Goal: Information Seeking & Learning: Learn about a topic

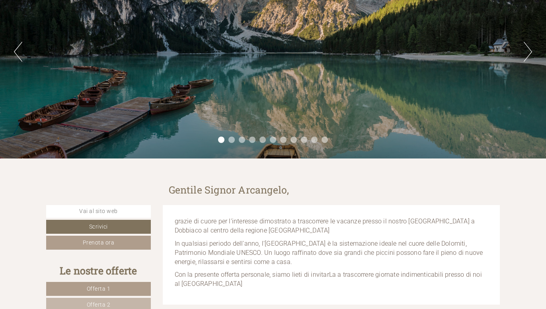
scroll to position [239, 0]
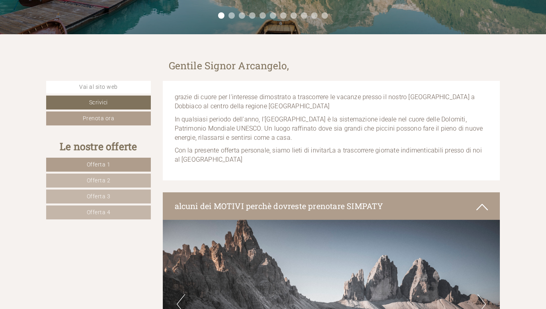
drag, startPoint x: 366, startPoint y: 167, endPoint x: 320, endPoint y: 155, distance: 47.7
click at [320, 155] on p "Con la presente offerta personale, siamo lieti di invitarLa a trascorrere giorn…" at bounding box center [331, 155] width 313 height 18
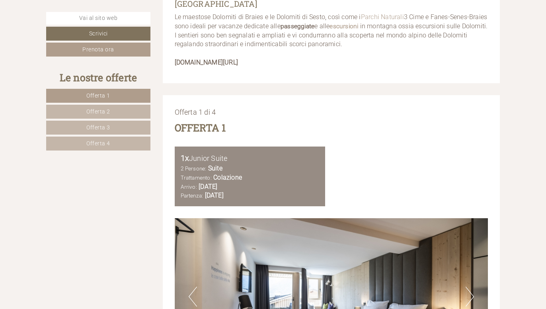
scroll to position [795, 0]
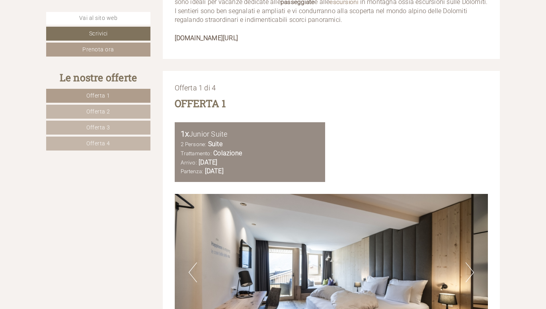
drag, startPoint x: 321, startPoint y: 153, endPoint x: 332, endPoint y: 108, distance: 46.4
click at [332, 108] on div "Offerta 1" at bounding box center [331, 103] width 313 height 14
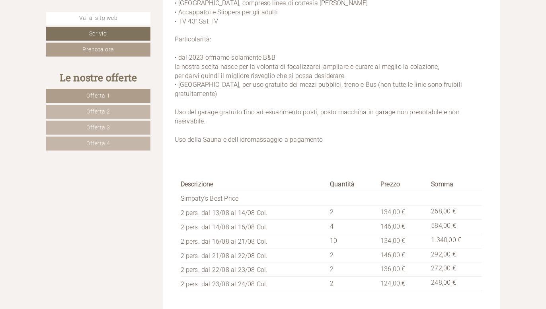
scroll to position [1352, 0]
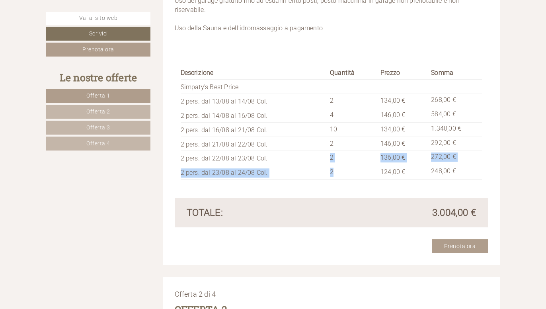
drag, startPoint x: 334, startPoint y: 175, endPoint x: 331, endPoint y: 151, distance: 24.0
click at [331, 151] on tbody "Descrizione Quantità Prezzo Somma Simpaty's Best Price 2 pers. dal 13/08 al 14/…" at bounding box center [331, 123] width 301 height 112
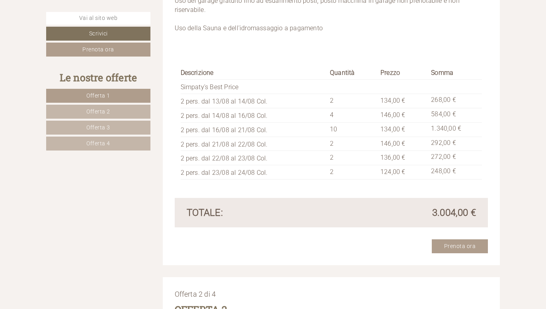
drag, startPoint x: 331, startPoint y: 151, endPoint x: 332, endPoint y: 141, distance: 9.6
click at [332, 141] on td "2" at bounding box center [352, 143] width 51 height 14
drag, startPoint x: 383, startPoint y: 130, endPoint x: 416, endPoint y: 131, distance: 32.6
click at [416, 131] on td "134,00 €" at bounding box center [402, 129] width 51 height 14
drag, startPoint x: 416, startPoint y: 131, endPoint x: 390, endPoint y: 140, distance: 27.4
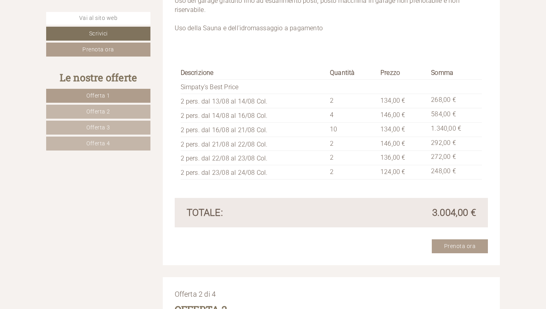
click at [390, 140] on span "146,00 €" at bounding box center [392, 144] width 25 height 8
drag, startPoint x: 406, startPoint y: 144, endPoint x: 379, endPoint y: 141, distance: 27.2
click at [379, 141] on td "146,00 €" at bounding box center [402, 143] width 51 height 14
drag, startPoint x: 379, startPoint y: 141, endPoint x: 388, endPoint y: 158, distance: 19.2
click at [388, 158] on span "136,00 €" at bounding box center [392, 158] width 25 height 8
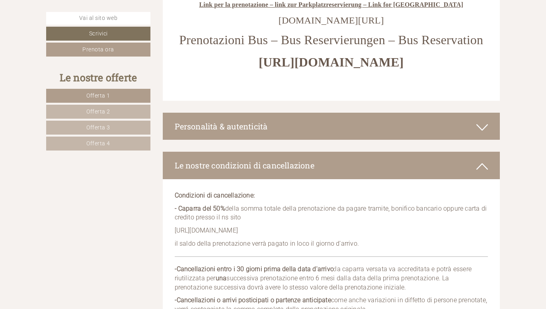
scroll to position [5155, 0]
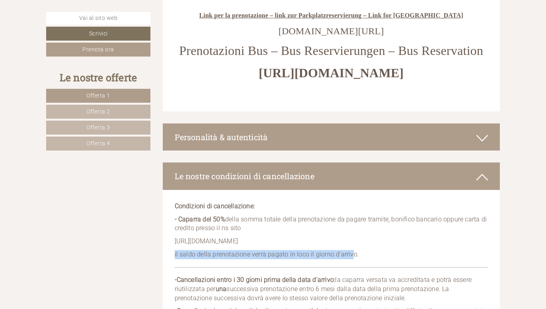
drag, startPoint x: 174, startPoint y: 189, endPoint x: 349, endPoint y: 188, distance: 175.0
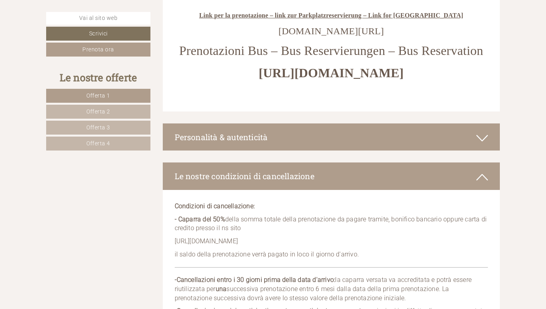
drag, startPoint x: 349, startPoint y: 188, endPoint x: 284, endPoint y: 208, distance: 67.8
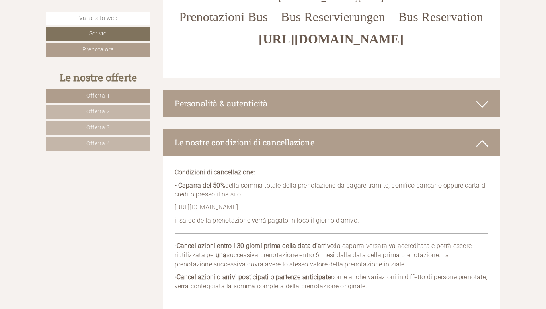
scroll to position [5234, 0]
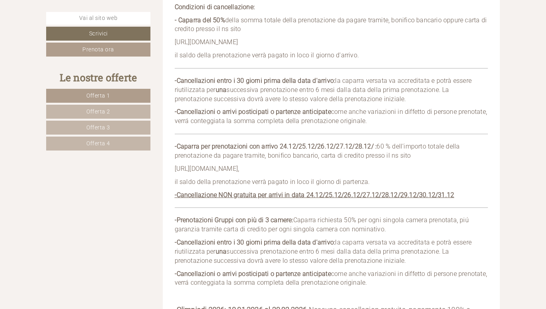
click at [112, 111] on link "Offerta 2" at bounding box center [98, 112] width 104 height 14
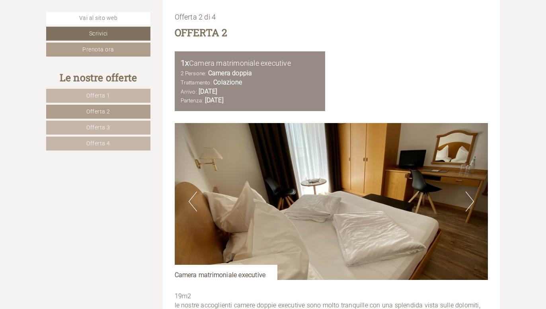
click at [116, 102] on link "Offerta 1" at bounding box center [98, 96] width 104 height 14
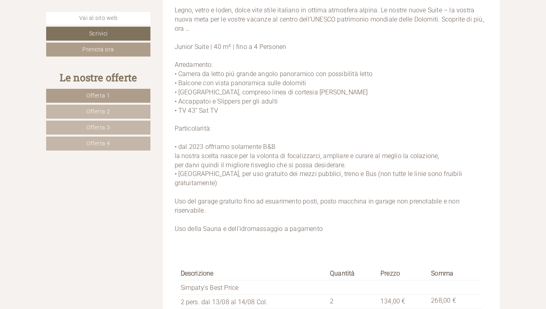
scroll to position [1304, 0]
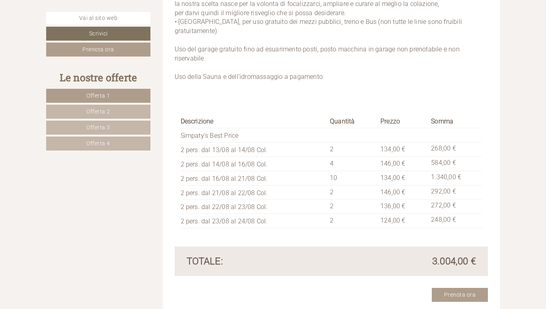
click at [104, 109] on span "Offerta 2" at bounding box center [98, 111] width 24 height 6
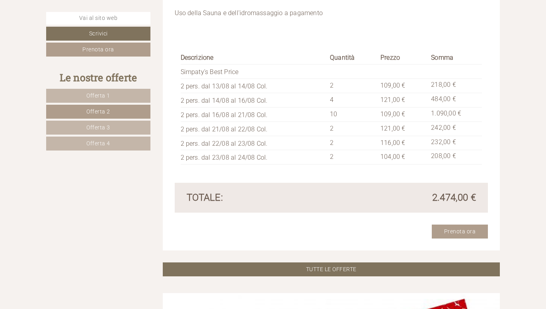
click at [113, 128] on link "Offerta 3" at bounding box center [98, 128] width 104 height 14
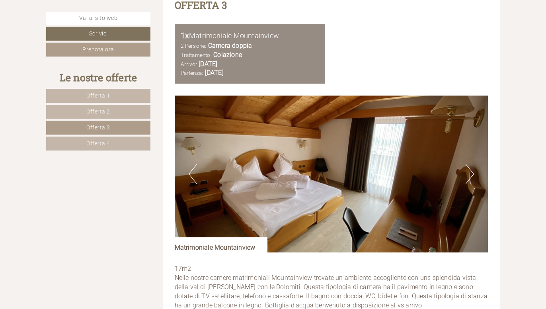
scroll to position [986, 0]
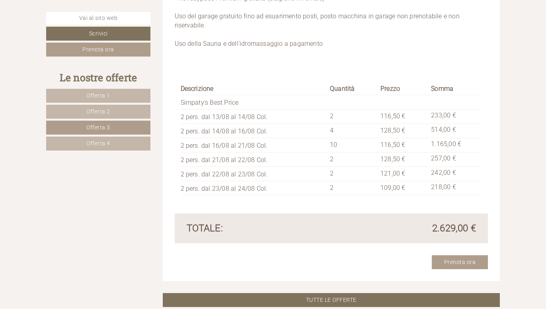
click at [109, 143] on span "Offerta 4" at bounding box center [98, 143] width 24 height 6
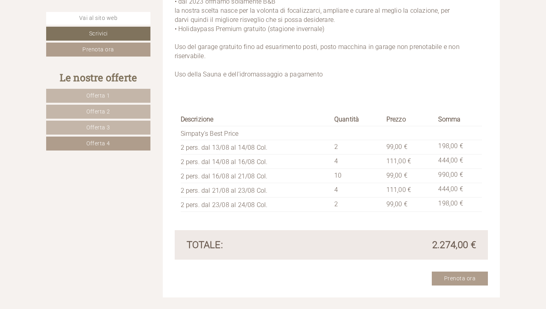
scroll to position [1304, 0]
